Goal: Transaction & Acquisition: Purchase product/service

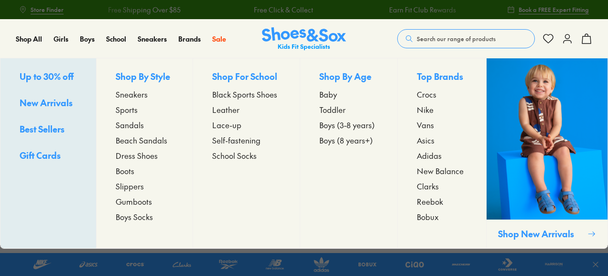
click at [130, 171] on span "Boots" at bounding box center [125, 170] width 19 height 11
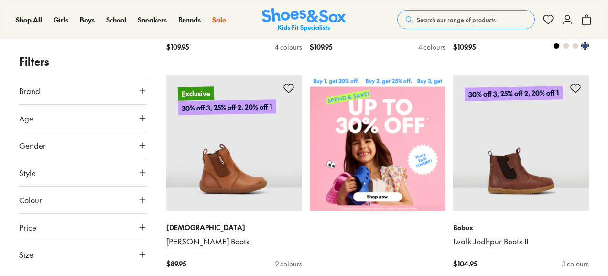
scroll to position [430, 0]
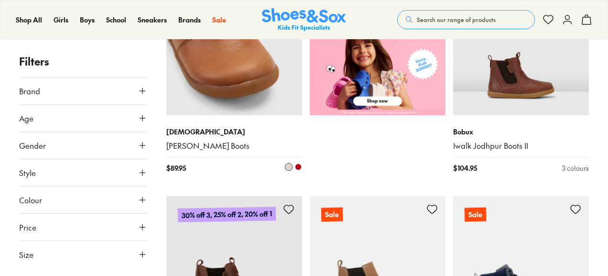
click at [229, 76] on img at bounding box center [234, 47] width 136 height 136
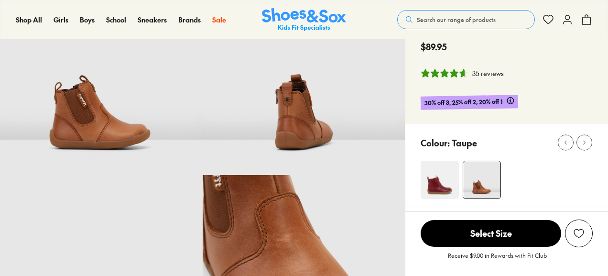
select select "*"
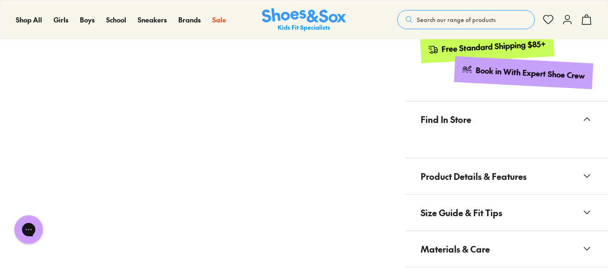
scroll to position [621, 0]
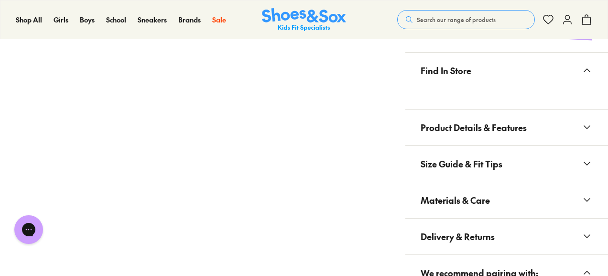
click at [462, 113] on span "Product Details & Features" at bounding box center [474, 127] width 106 height 28
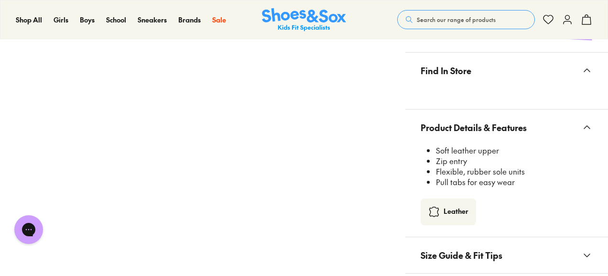
scroll to position [0, 0]
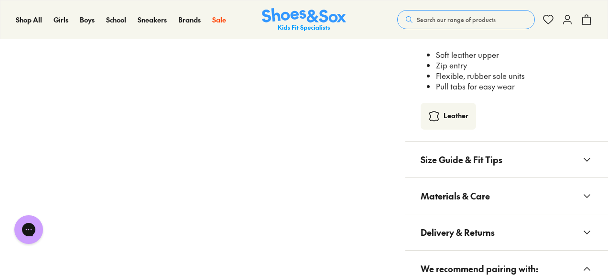
click at [501, 178] on button "Materials & Care" at bounding box center [506, 196] width 203 height 36
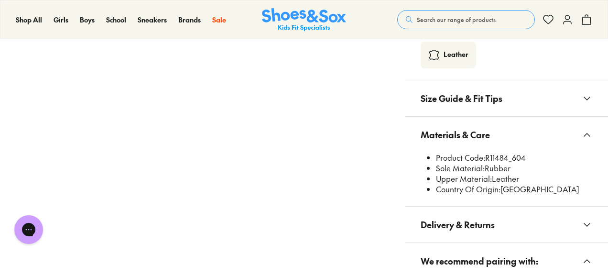
scroll to position [813, 0]
